Goal: Task Accomplishment & Management: Complete application form

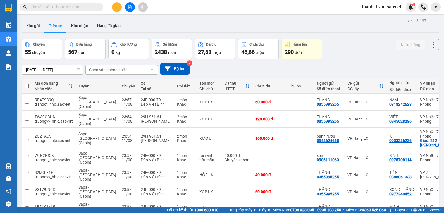
click at [121, 69] on div "Chọn văn phòng nhận" at bounding box center [108, 70] width 39 height 6
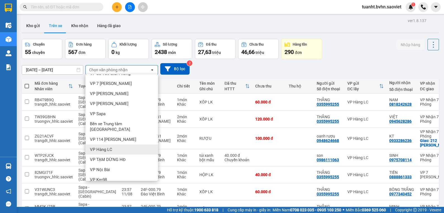
scroll to position [28, 0]
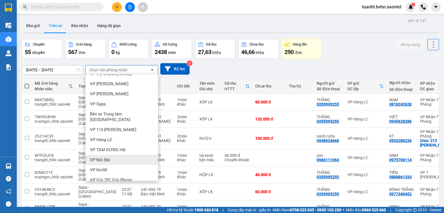
click at [112, 155] on div "VP Nội Bài" at bounding box center [121, 160] width 73 height 10
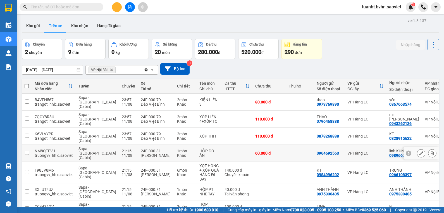
scroll to position [47, 0]
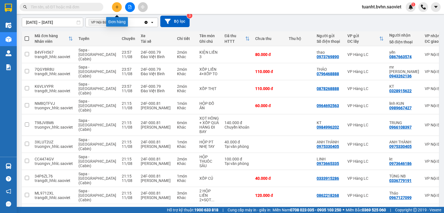
click at [117, 5] on icon "plus" at bounding box center [117, 7] width 4 height 4
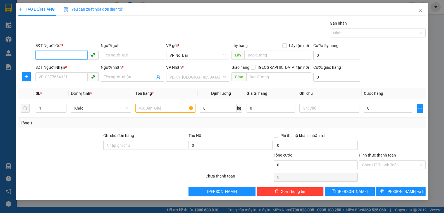
click at [83, 54] on input "SĐT Người Gửi *" at bounding box center [61, 55] width 52 height 9
type input "0977089939"
click at [77, 64] on div "0977089939 - KT" at bounding box center [67, 66] width 56 height 6
type input "KT"
type input "0911428786"
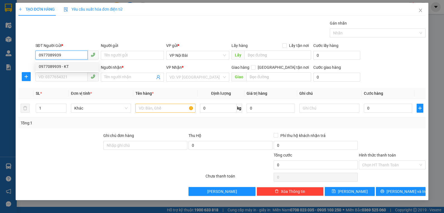
type input "THỰC ANH"
type input "0977089939"
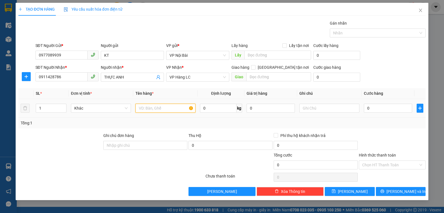
click at [180, 108] on input "text" at bounding box center [165, 108] width 60 height 9
type input "01 HỘP +02 HỘP LIỀN"
click at [63, 106] on icon "up" at bounding box center [63, 107] width 2 height 2
type input "3"
click at [63, 106] on icon "up" at bounding box center [63, 107] width 2 height 2
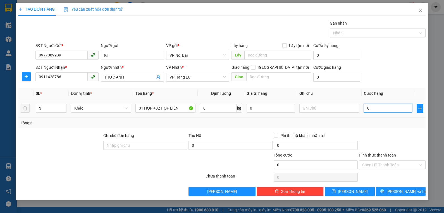
click at [395, 108] on input "0" at bounding box center [388, 108] width 48 height 9
type input "2"
type input "20"
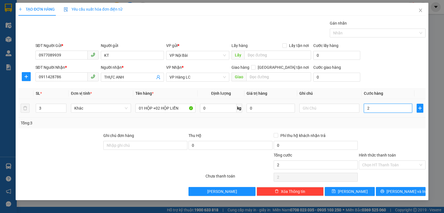
type input "20"
type input "200"
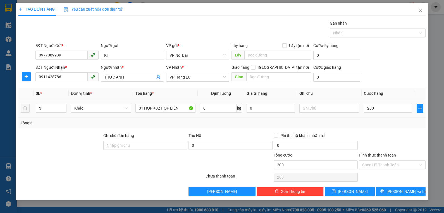
type input "200.000"
click at [395, 117] on td "200.000" at bounding box center [388, 108] width 53 height 19
click at [384, 190] on icon "printer" at bounding box center [382, 191] width 4 height 4
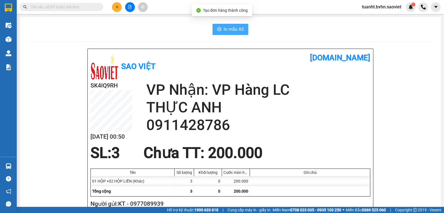
click at [234, 30] on span "In mẫu A5" at bounding box center [234, 29] width 20 height 7
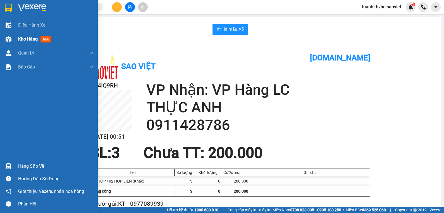
click at [24, 40] on span "Kho hàng" at bounding box center [28, 38] width 20 height 5
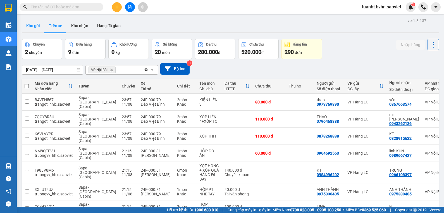
click at [32, 27] on button "Kho gửi" at bounding box center [33, 25] width 23 height 13
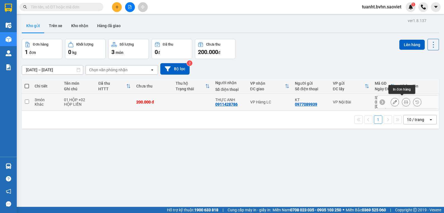
click at [404, 101] on icon at bounding box center [406, 102] width 4 height 4
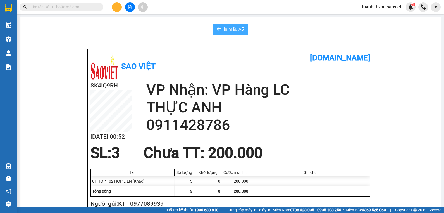
click at [232, 30] on span "In mẫu A5" at bounding box center [234, 29] width 20 height 7
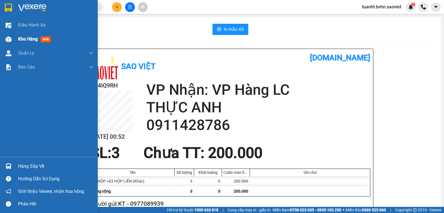
click at [23, 39] on span "Kho hàng" at bounding box center [28, 38] width 20 height 5
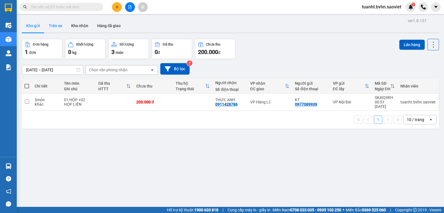
click at [57, 24] on button "Trên xe" at bounding box center [55, 25] width 22 height 13
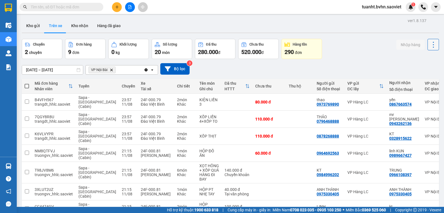
click at [429, 46] on icon at bounding box center [433, 45] width 8 height 8
click at [419, 58] on span "Làm mới" at bounding box center [421, 60] width 15 height 6
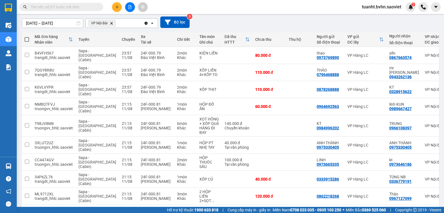
scroll to position [47, 0]
